Goal: Information Seeking & Learning: Learn about a topic

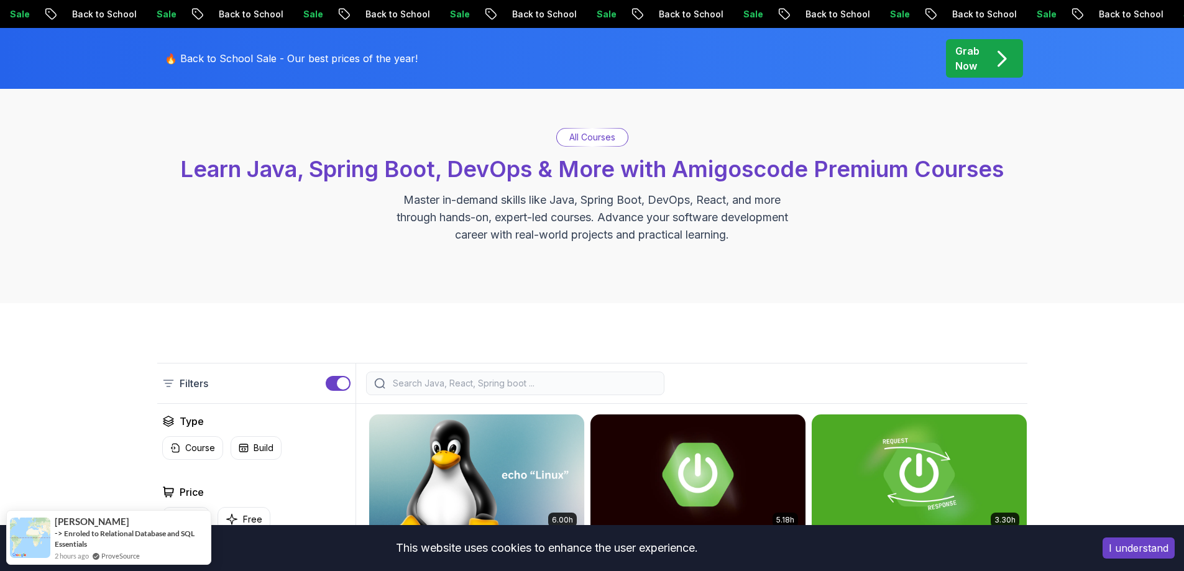
scroll to position [62, 0]
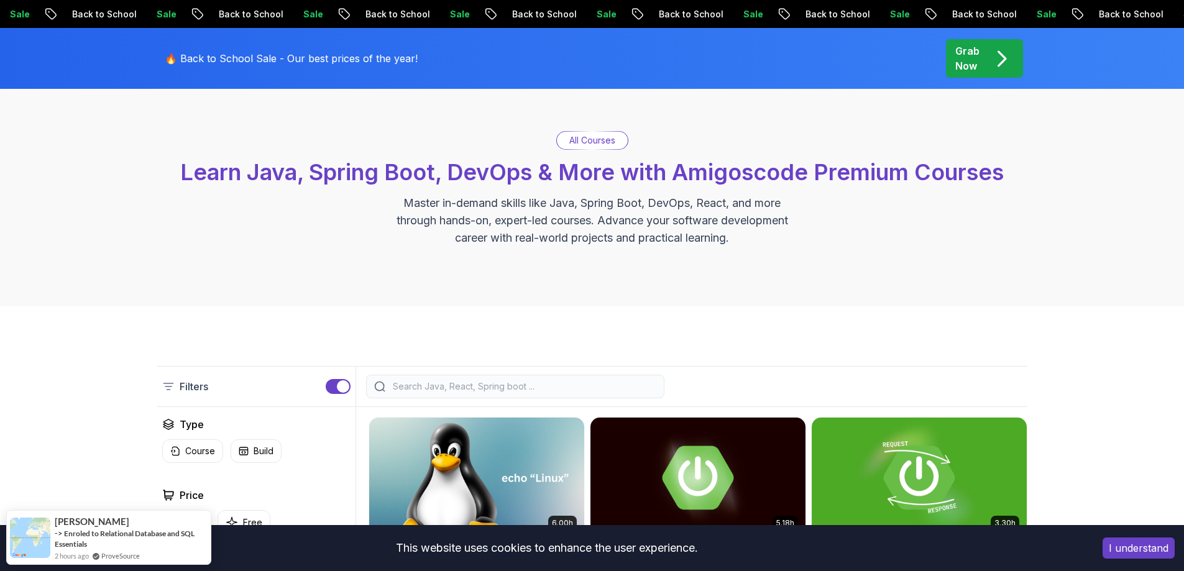
click at [462, 374] on div "Filters" at bounding box center [592, 386] width 870 height 41
click at [467, 397] on div at bounding box center [515, 387] width 298 height 24
click at [471, 392] on input "search" at bounding box center [523, 386] width 266 height 12
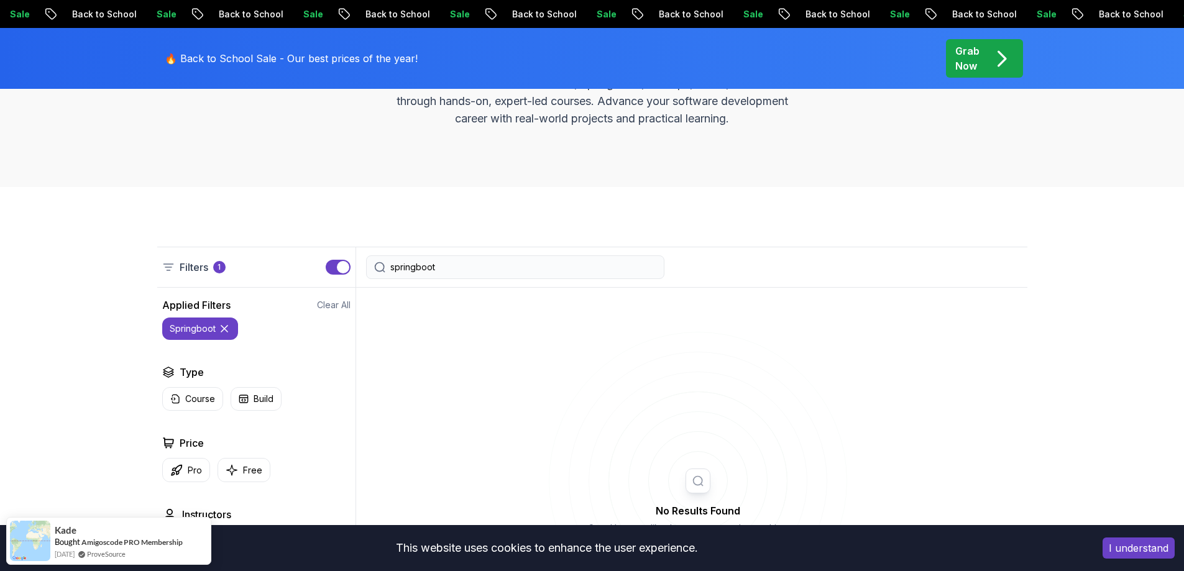
scroll to position [62, 0]
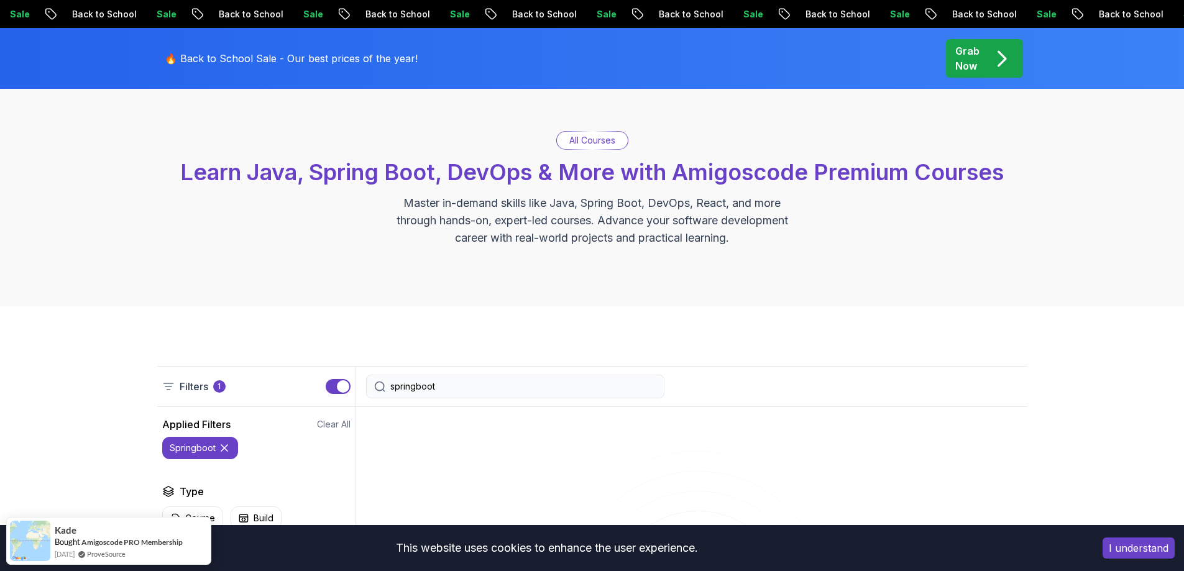
click at [413, 384] on input "springboot" at bounding box center [523, 386] width 266 height 12
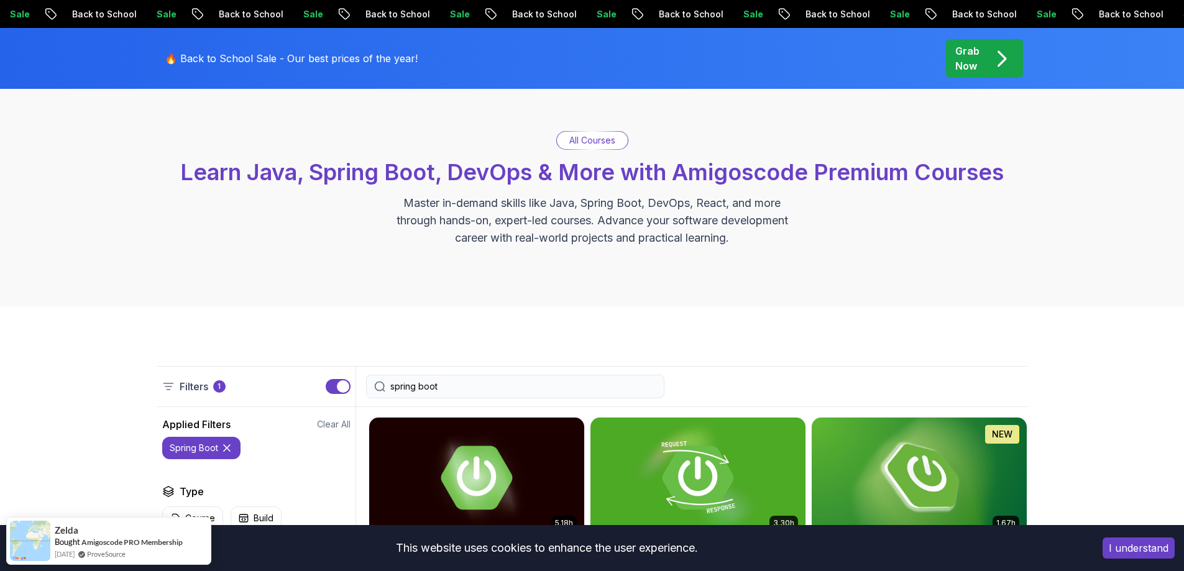
type input "spring boot"
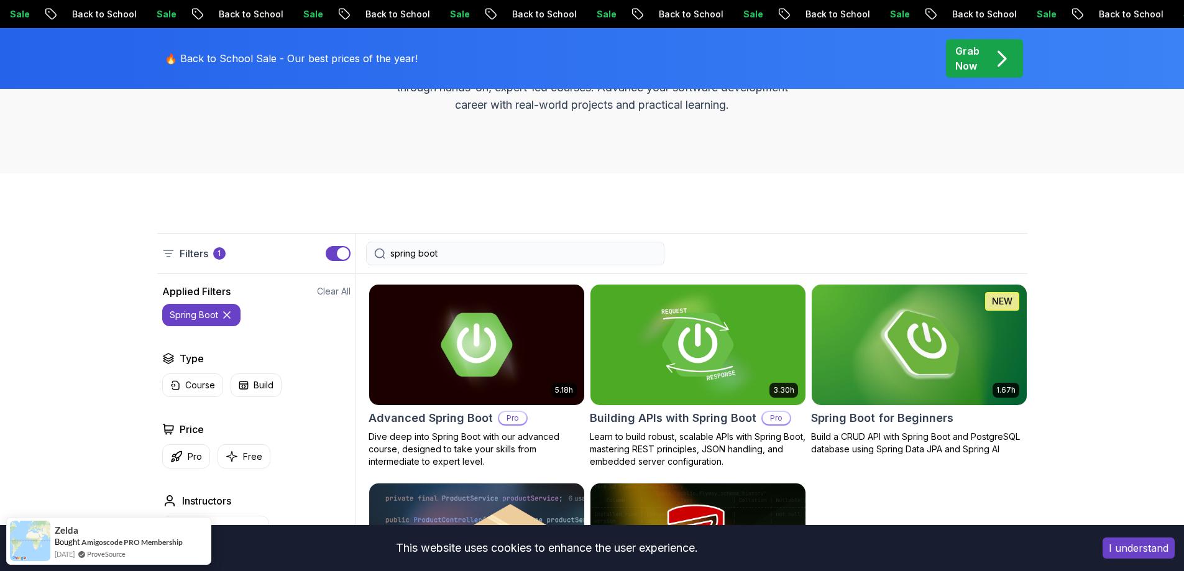
scroll to position [311, 0]
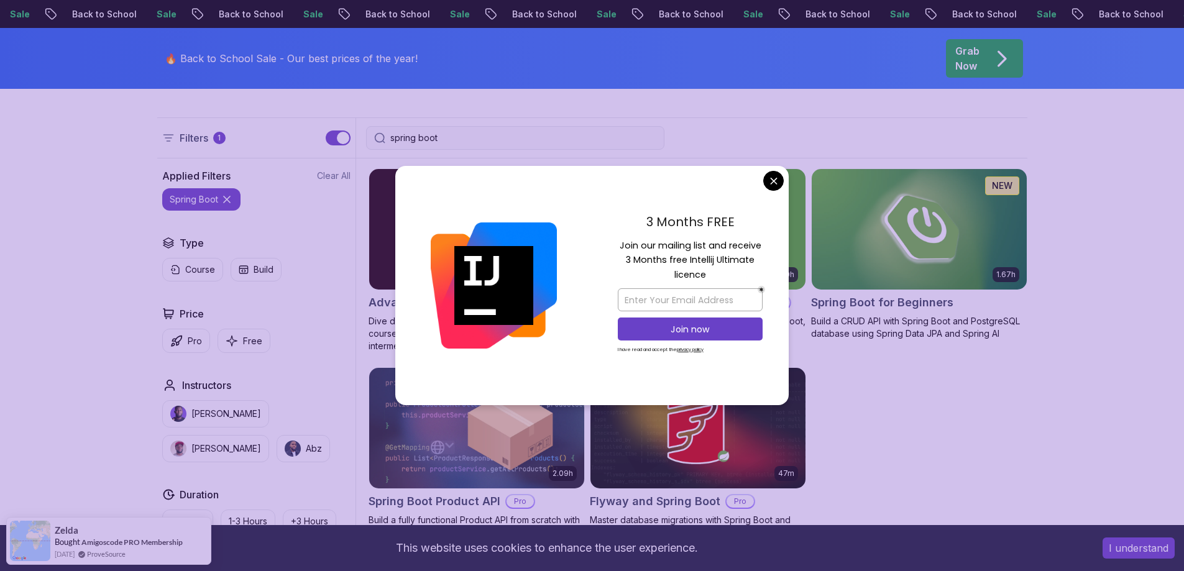
click at [771, 173] on body "Sale Back to School Sale Back to School Sale Back to School Sale Back to School…" at bounding box center [592, 530] width 1184 height 1683
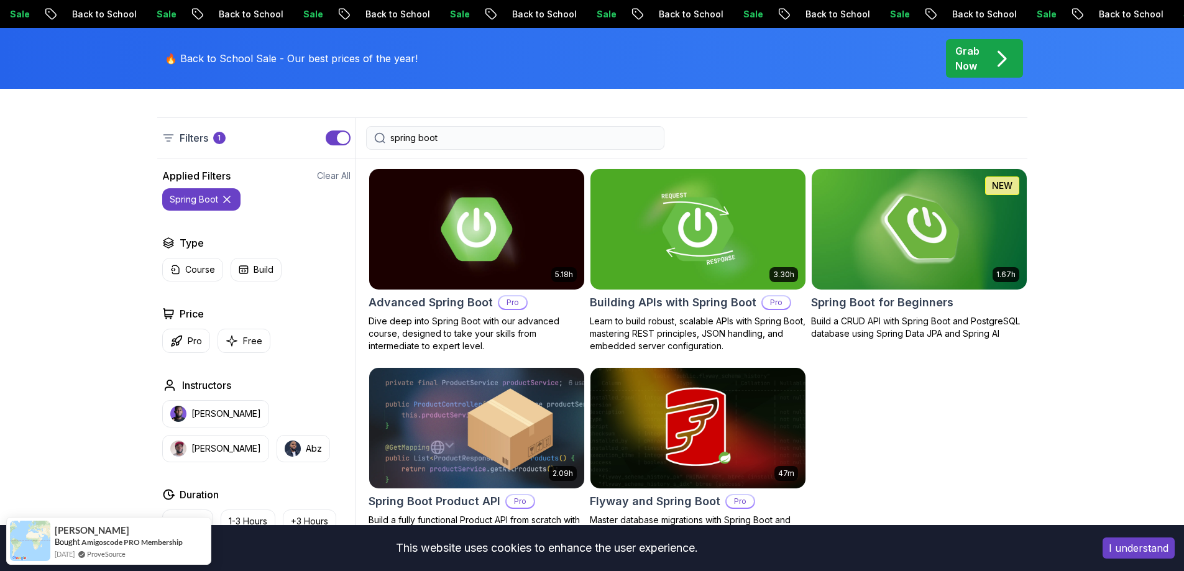
scroll to position [373, 0]
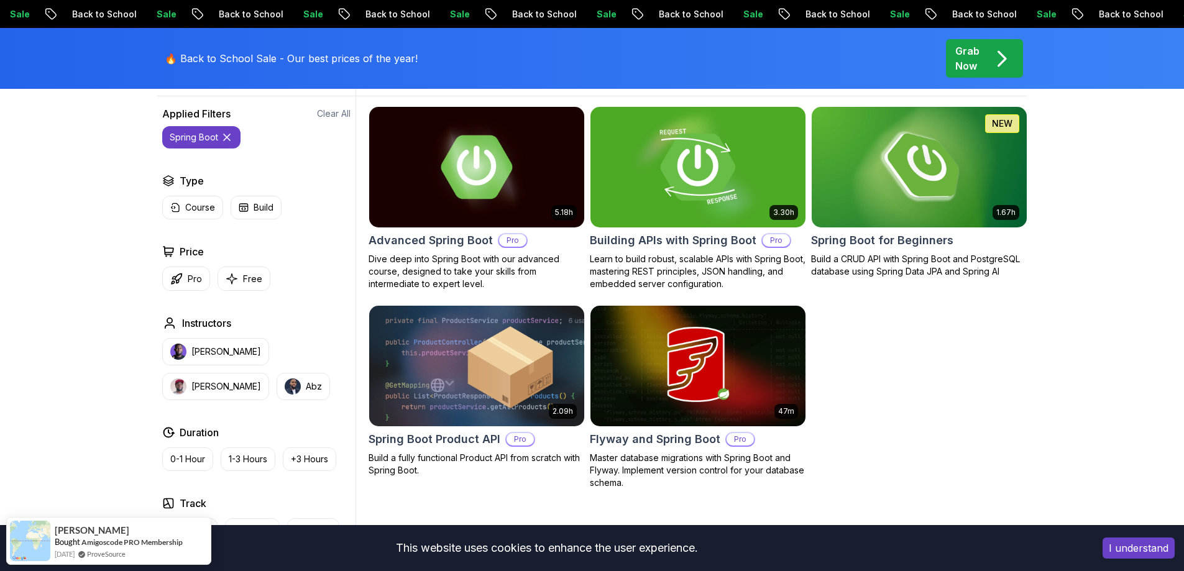
click at [650, 193] on img at bounding box center [698, 167] width 226 height 126
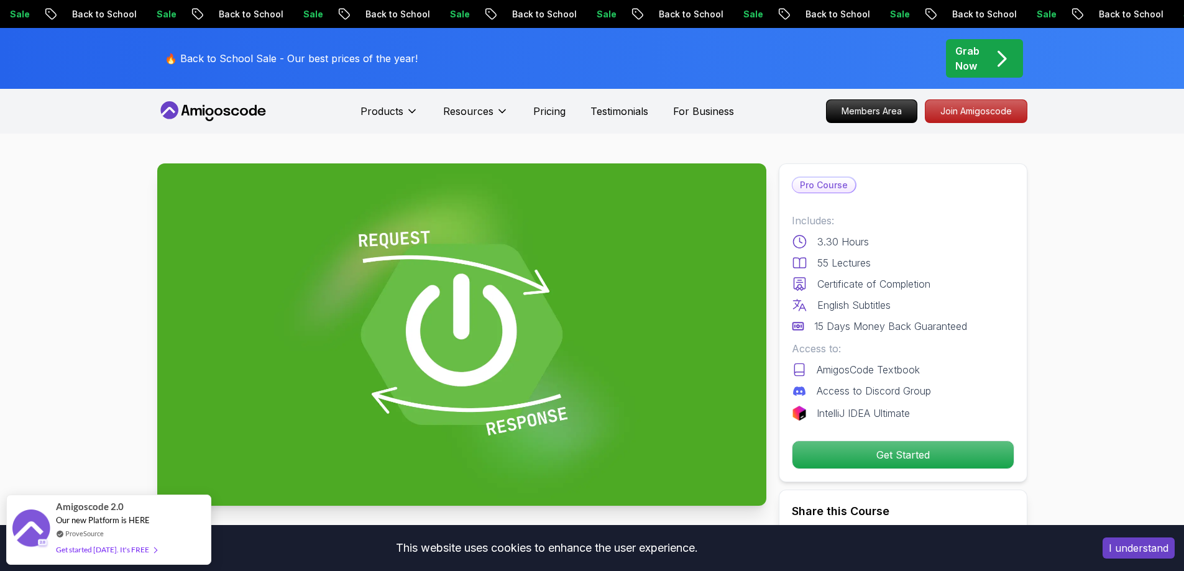
drag, startPoint x: 837, startPoint y: 206, endPoint x: 844, endPoint y: 237, distance: 31.7
click at [839, 213] on div "Pro Course Includes: 3.30 Hours 55 Lectures Certificate of Completion English S…" at bounding box center [903, 322] width 249 height 319
click at [844, 241] on p "3.30 Hours" at bounding box center [843, 241] width 52 height 15
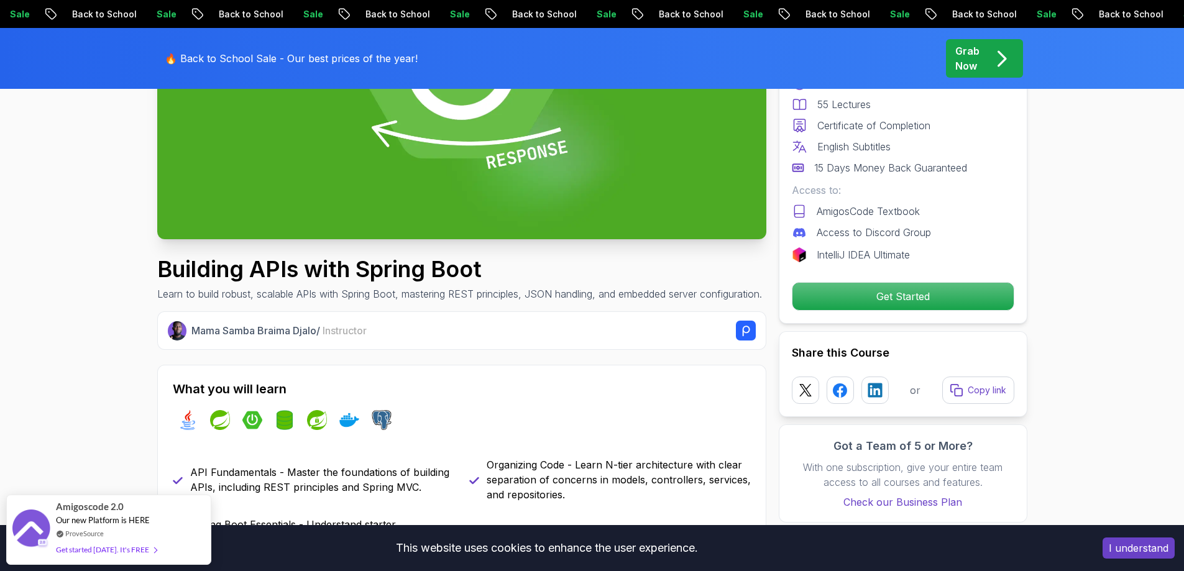
scroll to position [311, 0]
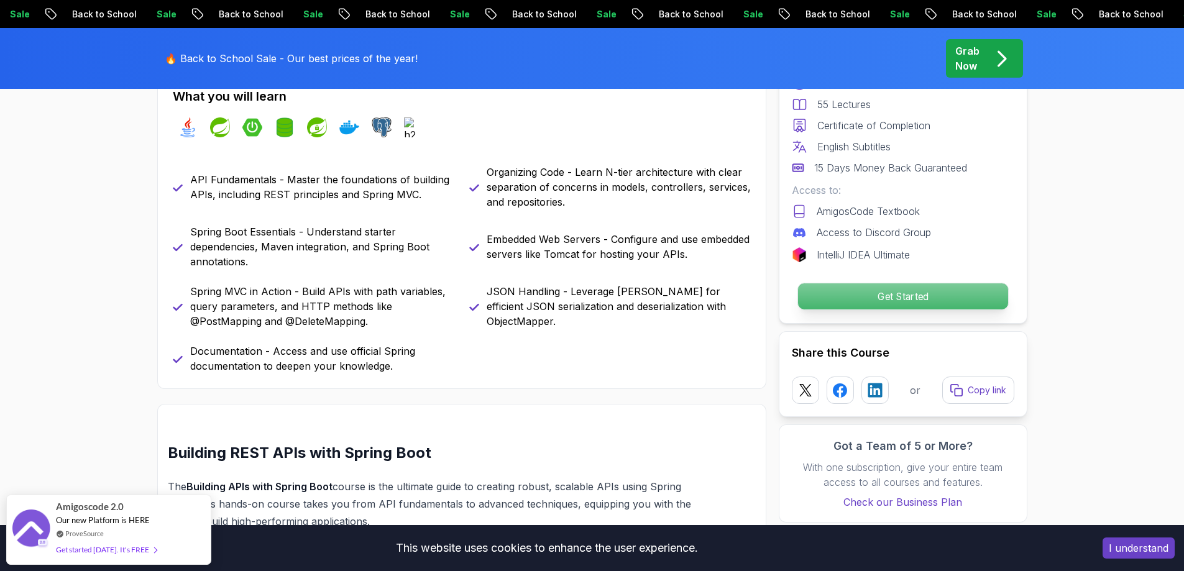
click at [883, 287] on p "Get Started" at bounding box center [903, 296] width 210 height 26
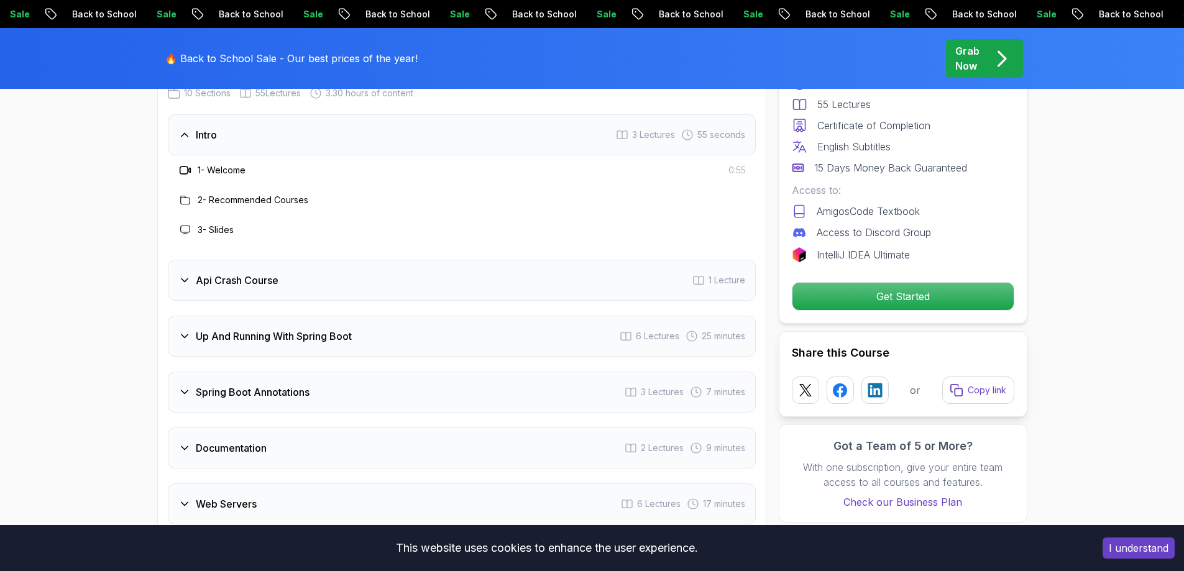
scroll to position [2070, 0]
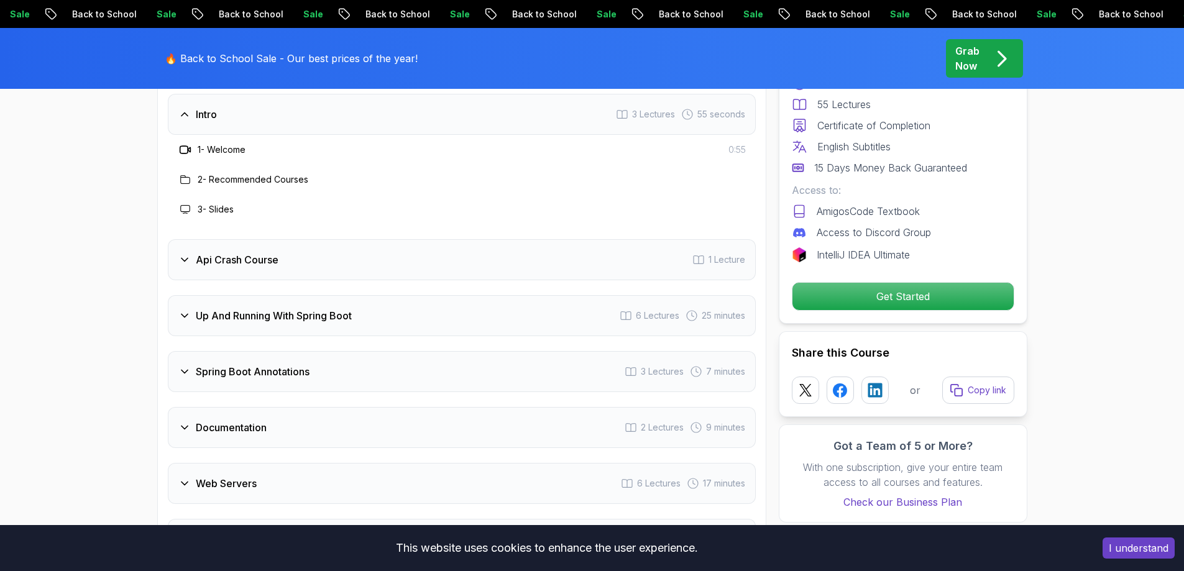
click at [247, 248] on div "Api Crash Course 1 Lecture" at bounding box center [462, 259] width 588 height 41
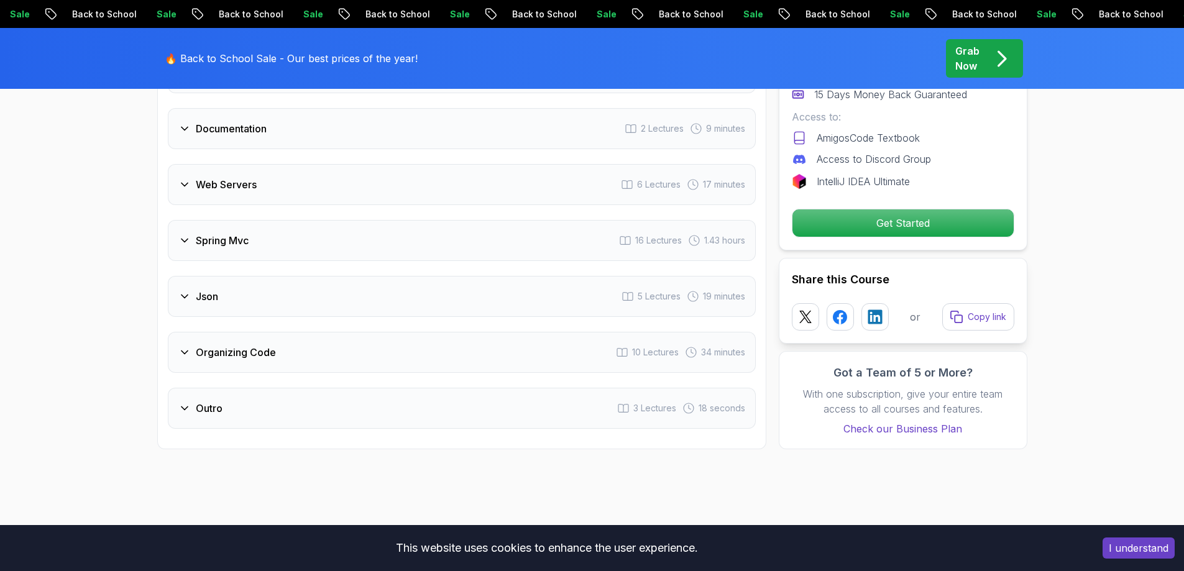
scroll to position [2319, 0]
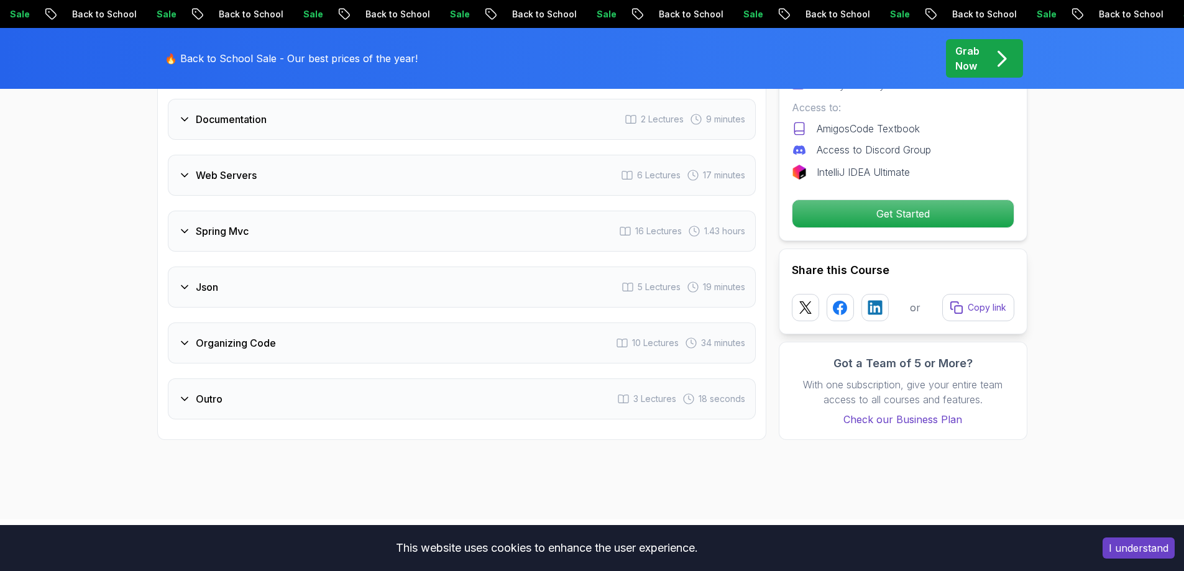
click at [261, 267] on div "Json 5 Lectures 19 minutes" at bounding box center [462, 287] width 588 height 41
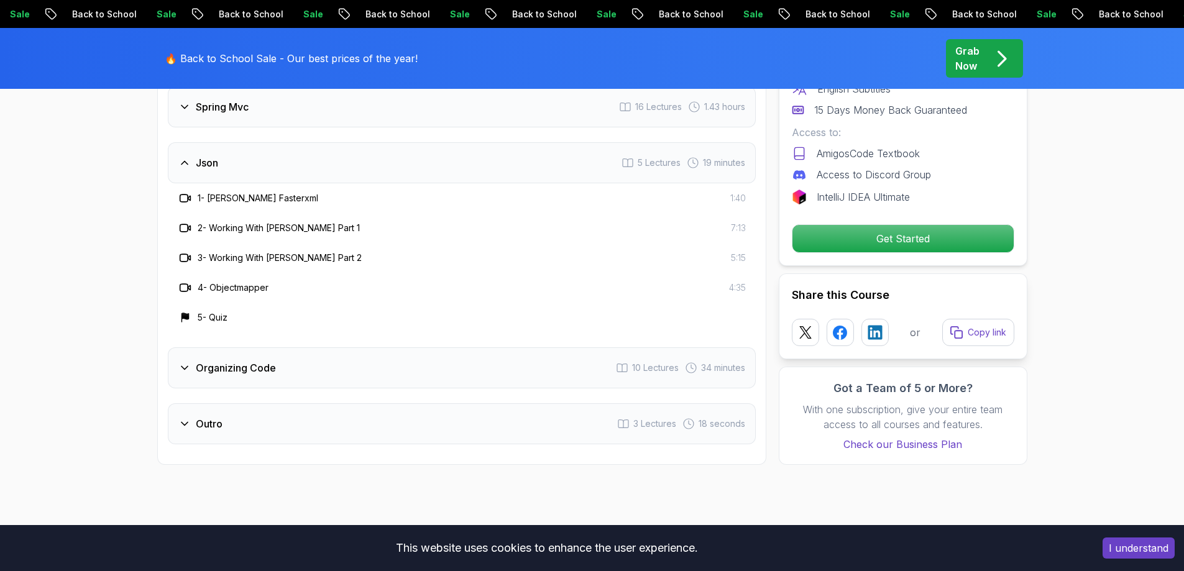
click at [232, 361] on h3 "Organizing Code" at bounding box center [236, 368] width 80 height 15
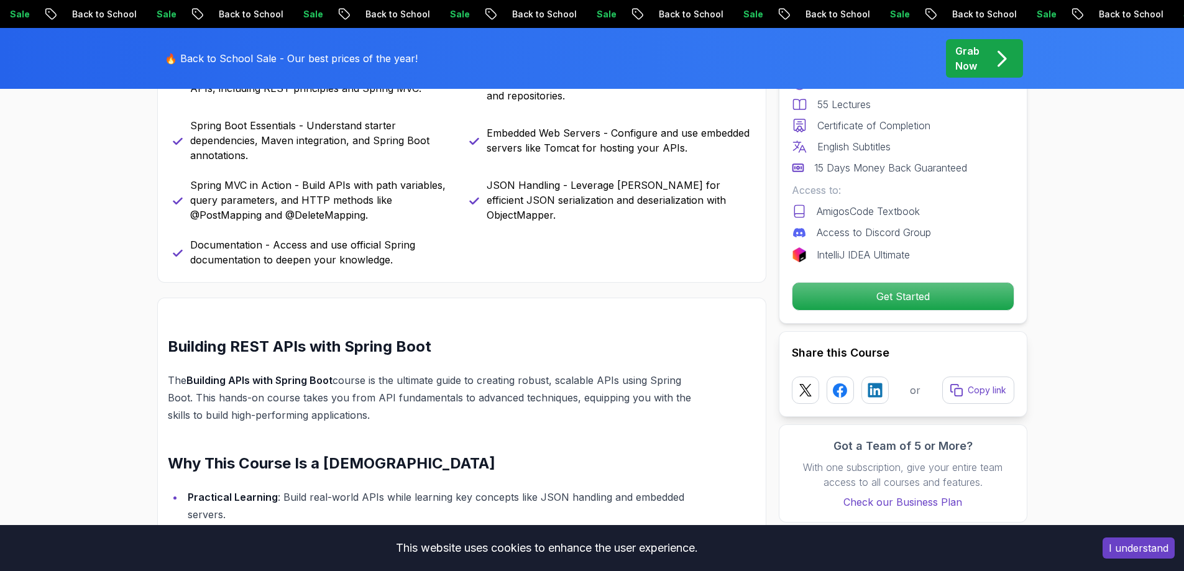
scroll to position [424, 0]
